Goal: Transaction & Acquisition: Purchase product/service

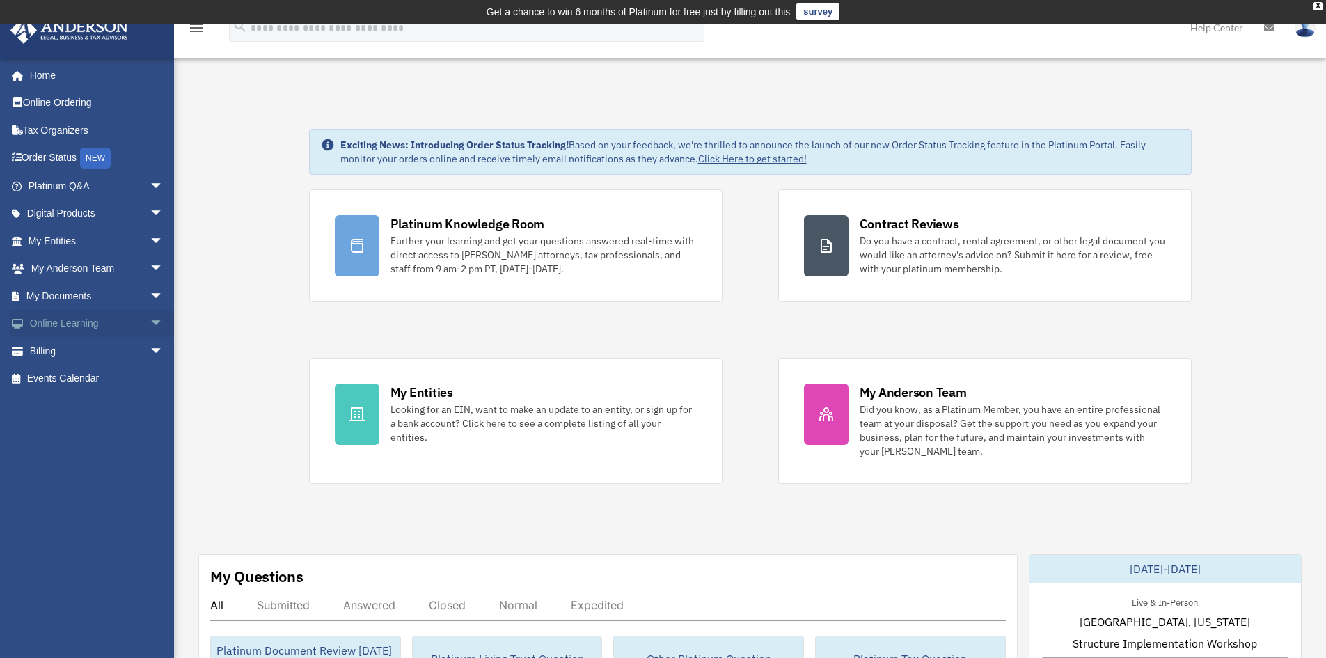
click at [47, 324] on link "Online Learning arrow_drop_down" at bounding box center [97, 324] width 175 height 28
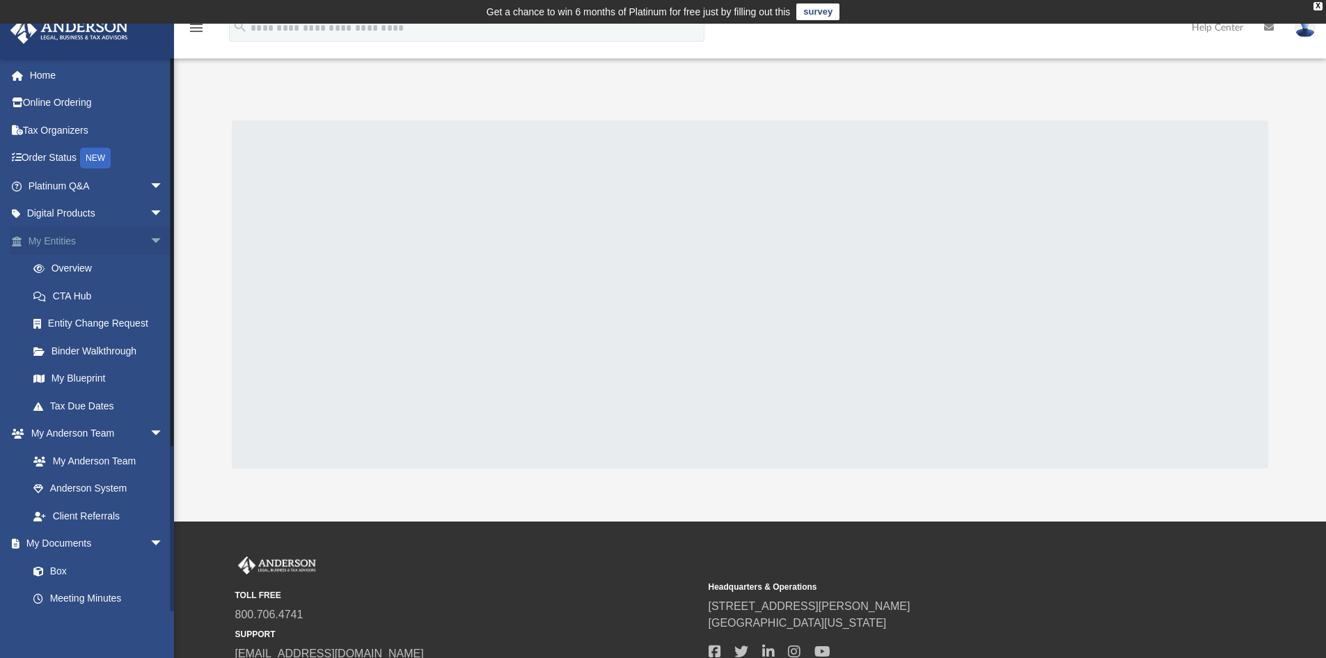
click at [52, 247] on link "My Entities arrow_drop_down" at bounding box center [97, 241] width 175 height 28
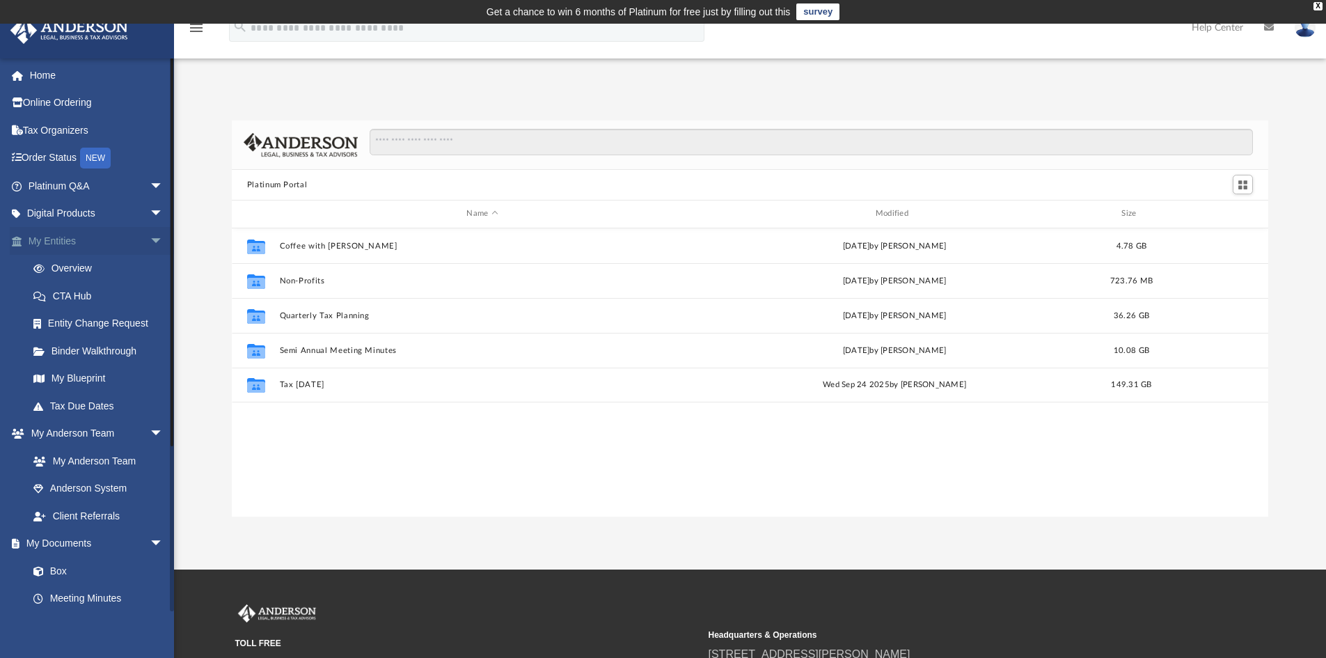
scroll to position [306, 1026]
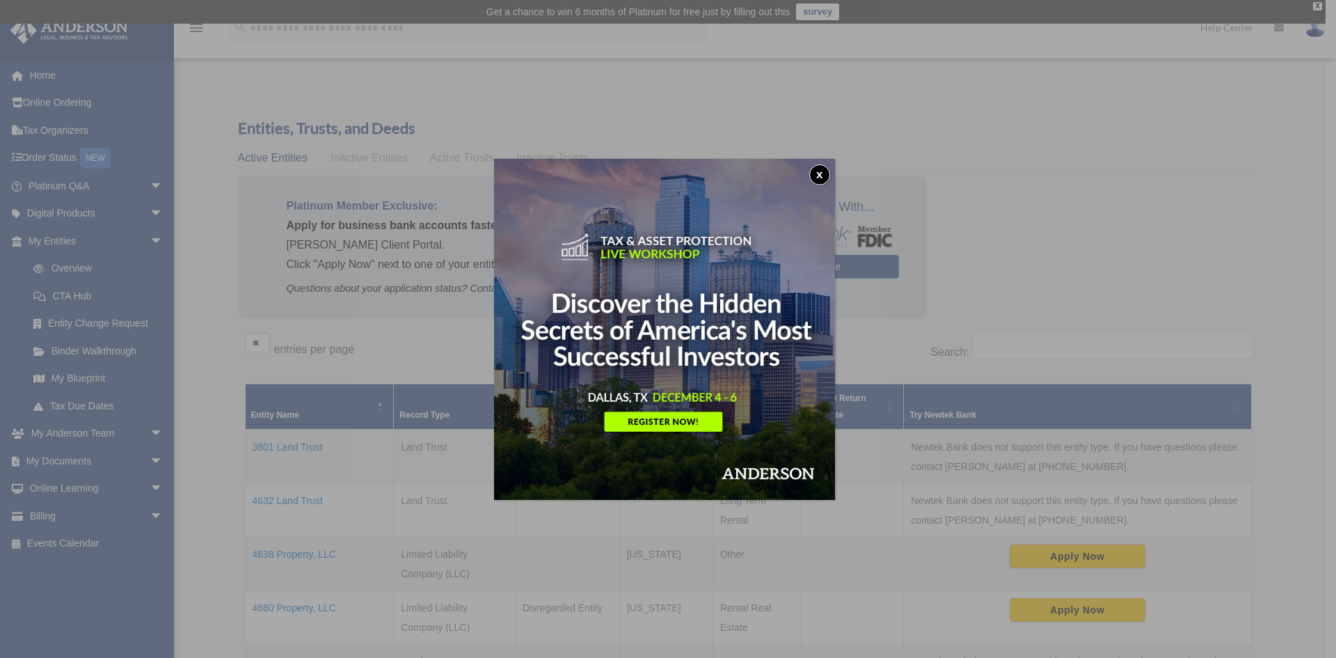
click at [821, 173] on button "x" at bounding box center [820, 174] width 21 height 21
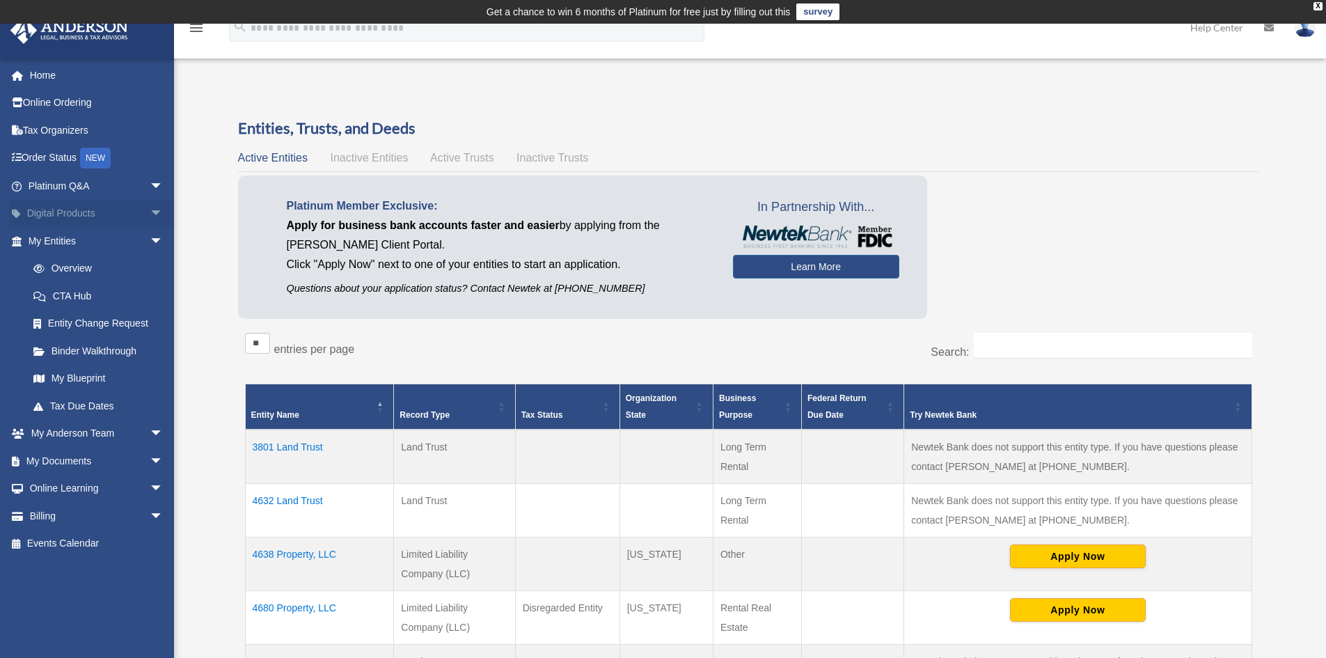
click at [44, 222] on link "Digital Products arrow_drop_down" at bounding box center [97, 214] width 175 height 28
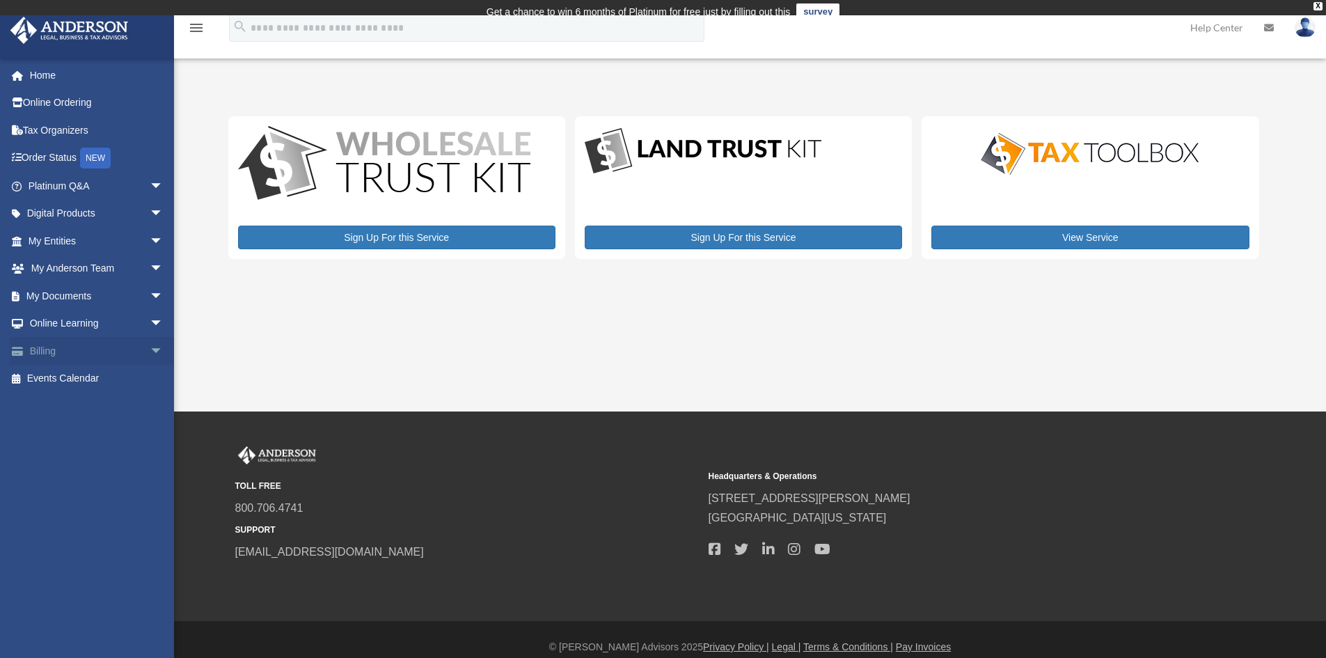
click at [89, 358] on link "Billing arrow_drop_down" at bounding box center [97, 351] width 175 height 28
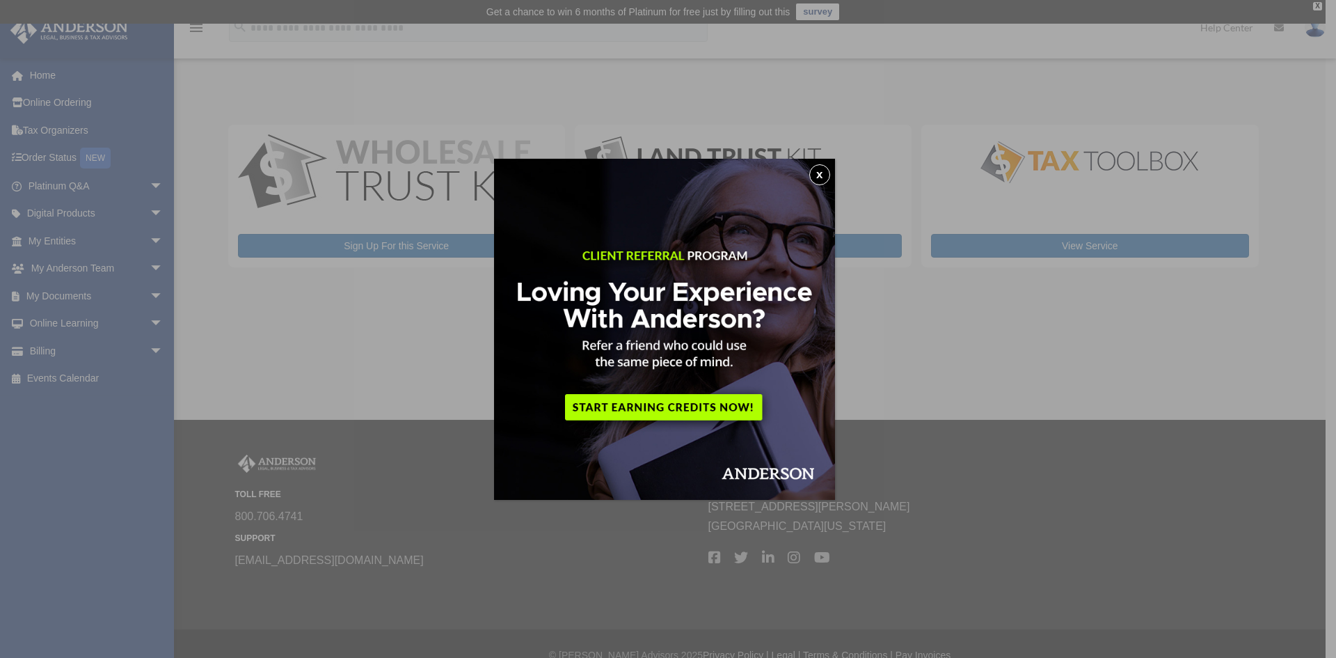
drag, startPoint x: 830, startPoint y: 173, endPoint x: 718, endPoint y: 186, distance: 112.8
click at [829, 173] on button "x" at bounding box center [820, 174] width 21 height 21
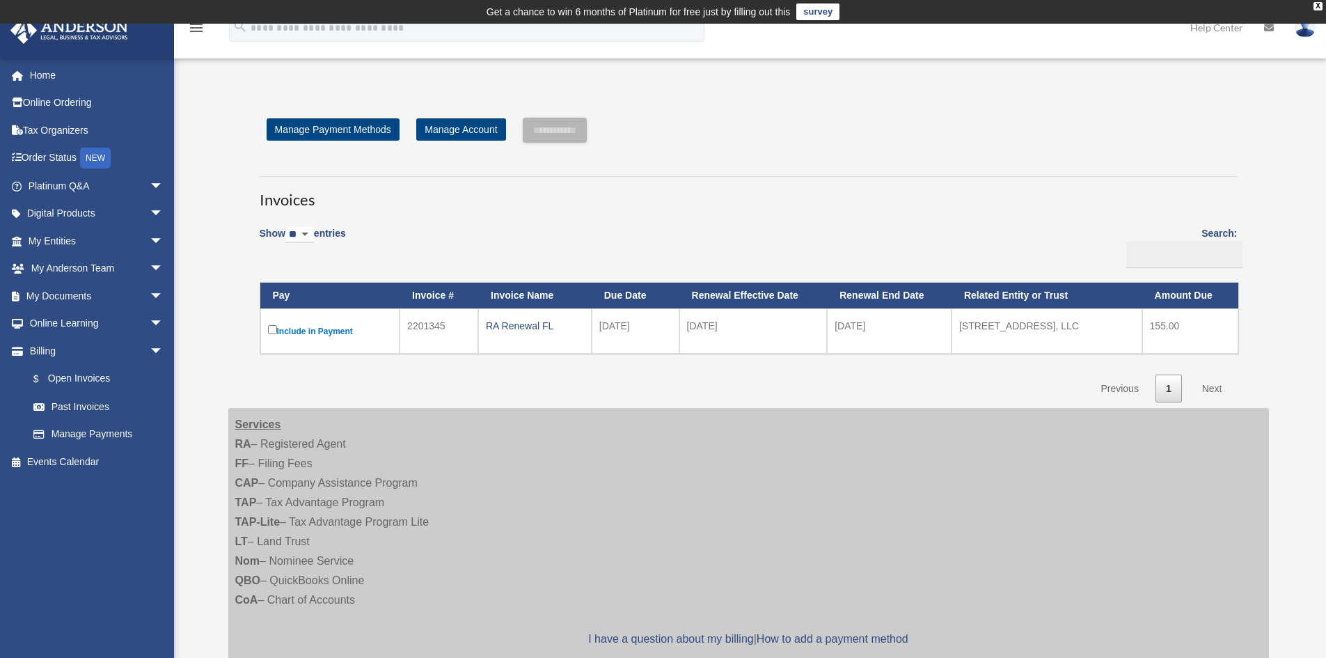
click at [291, 331] on label "Include in Payment" at bounding box center [330, 330] width 125 height 17
click at [350, 335] on label "Include in Payment" at bounding box center [330, 330] width 125 height 17
click at [304, 324] on label "Include in Payment" at bounding box center [330, 330] width 125 height 17
click at [549, 120] on input "**********" at bounding box center [555, 130] width 64 height 25
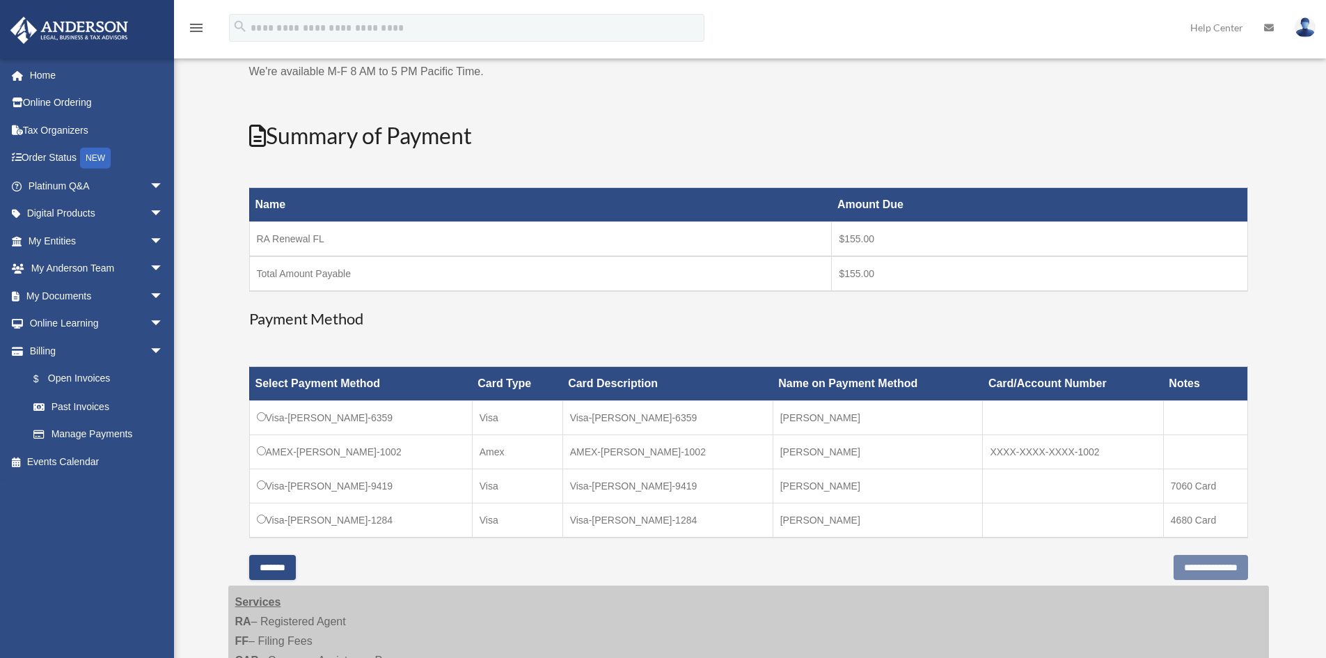
scroll to position [139, 0]
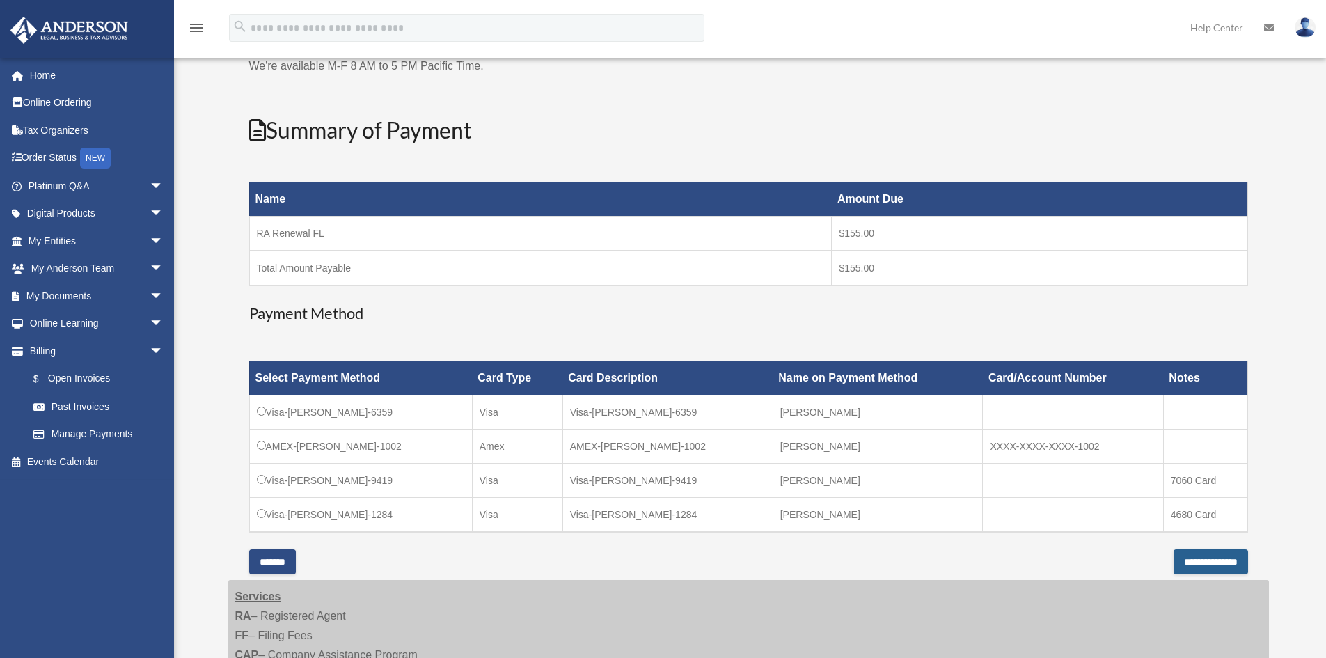
click at [1174, 554] on input "**********" at bounding box center [1211, 561] width 74 height 25
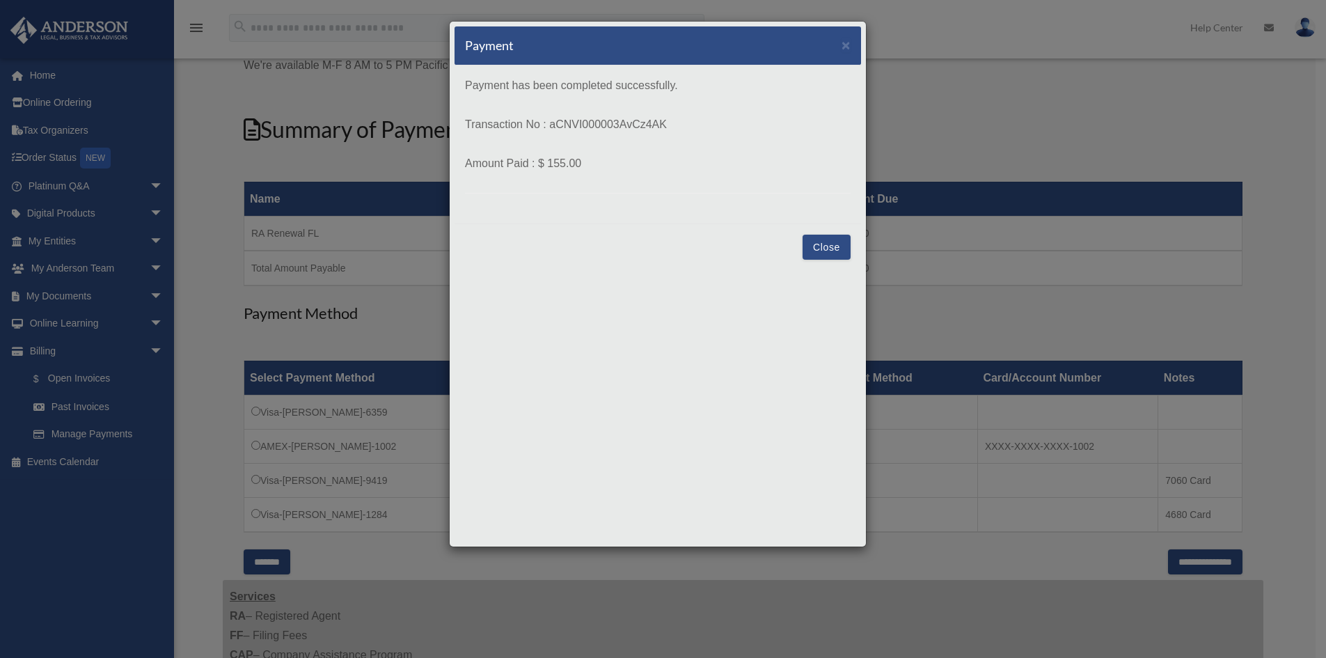
click at [836, 243] on button "Close" at bounding box center [827, 247] width 48 height 25
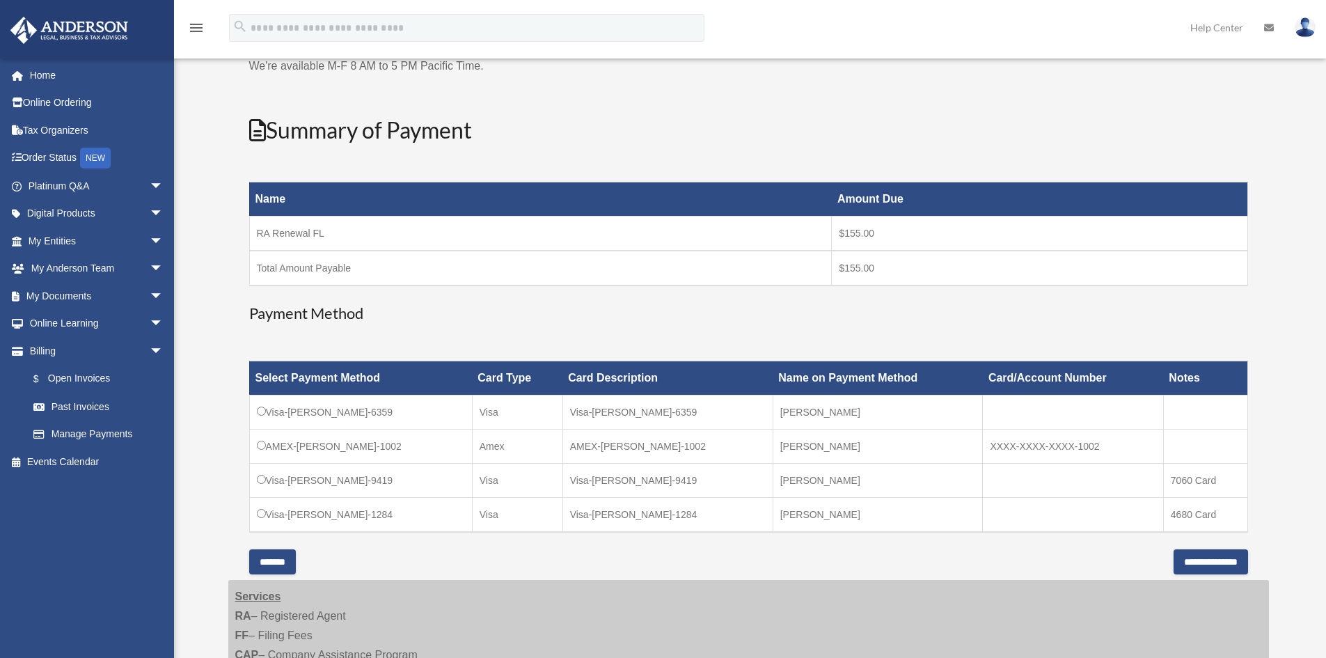
click at [1303, 31] on img at bounding box center [1305, 27] width 21 height 20
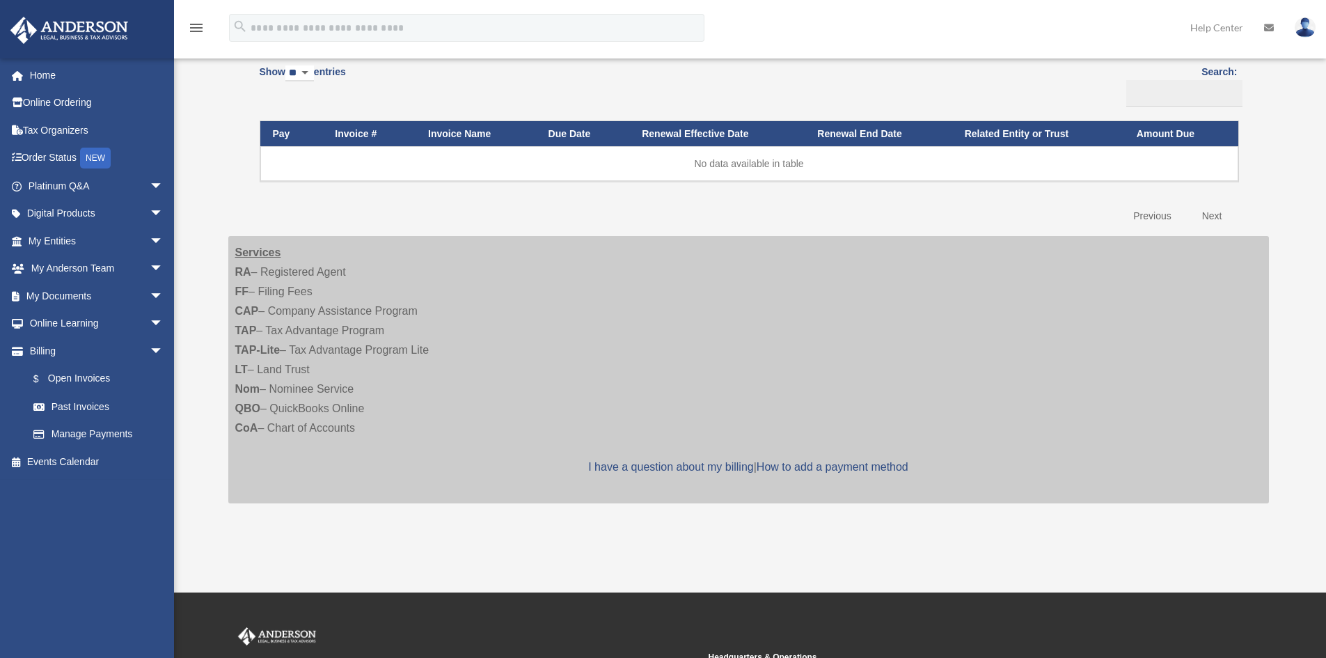
scroll to position [163, 0]
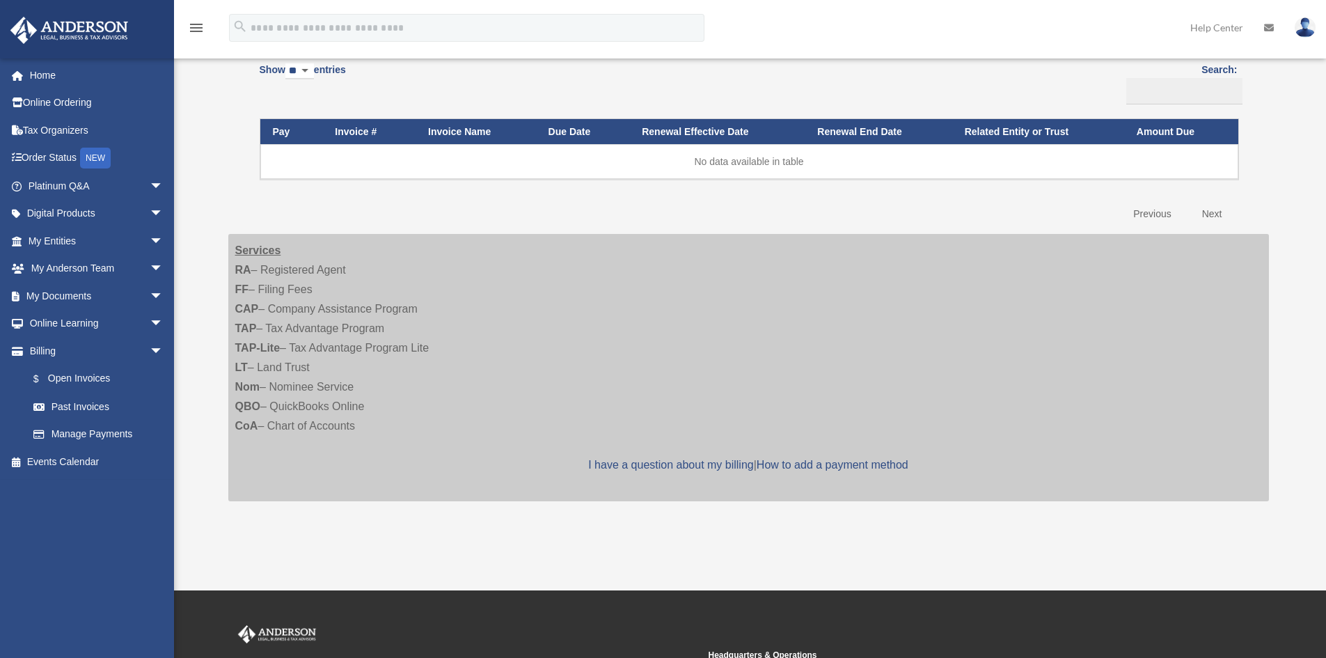
click at [1308, 37] on link at bounding box center [1305, 27] width 42 height 61
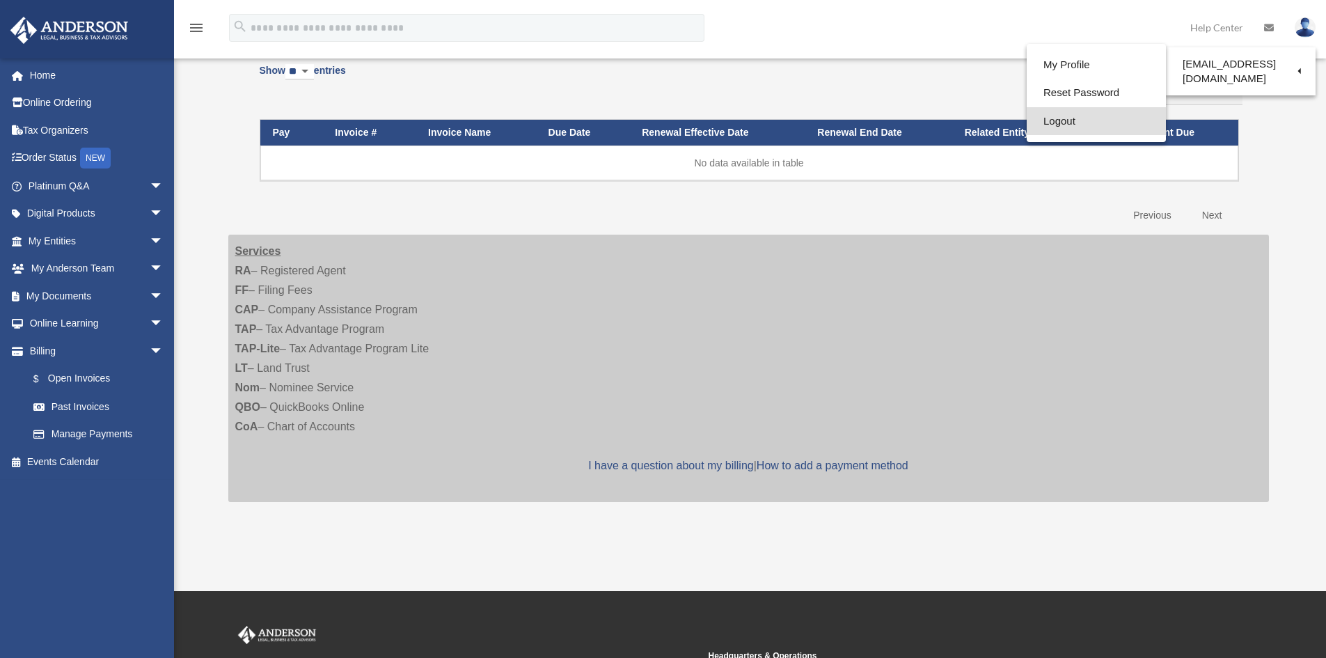
click at [1074, 116] on link "Logout" at bounding box center [1096, 121] width 139 height 29
